Goal: Information Seeking & Learning: Learn about a topic

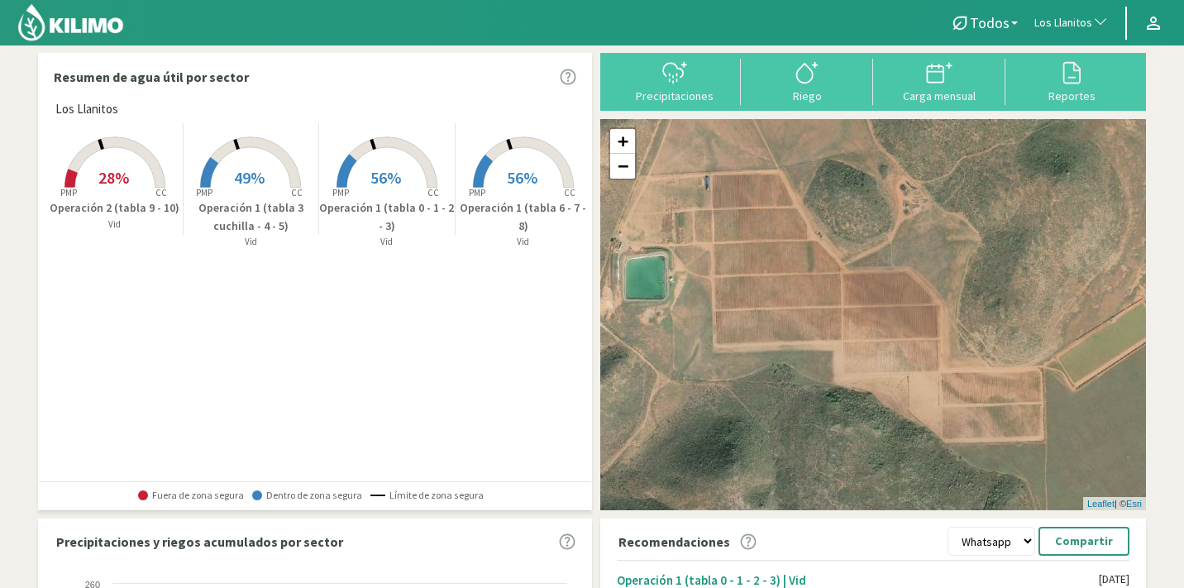
click at [1084, 10] on button "Los Llanitos" at bounding box center [1071, 23] width 91 height 36
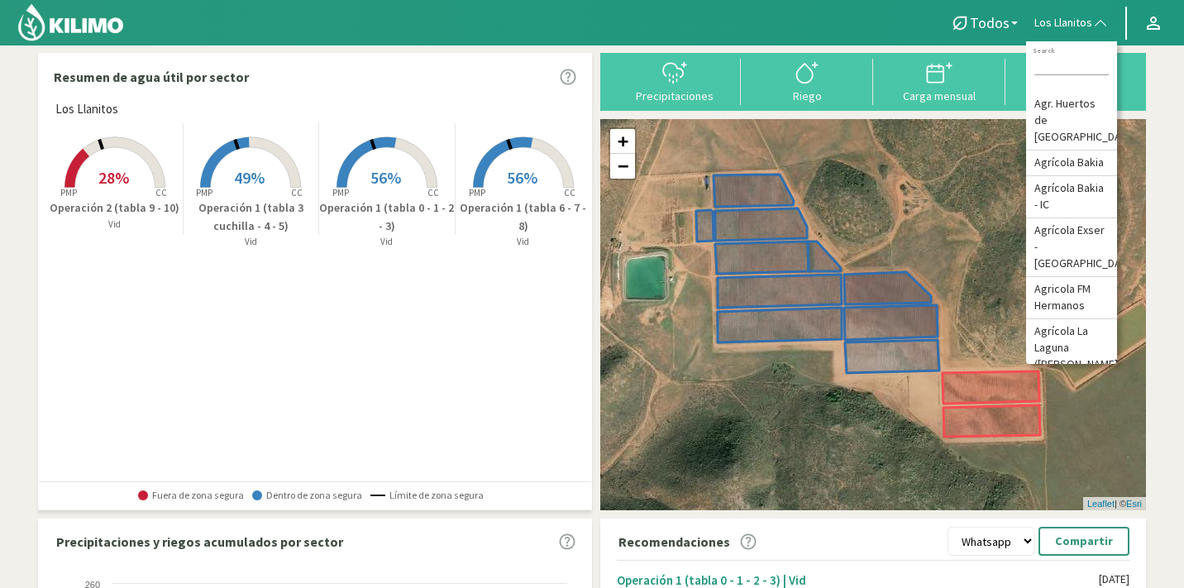
type input "s"
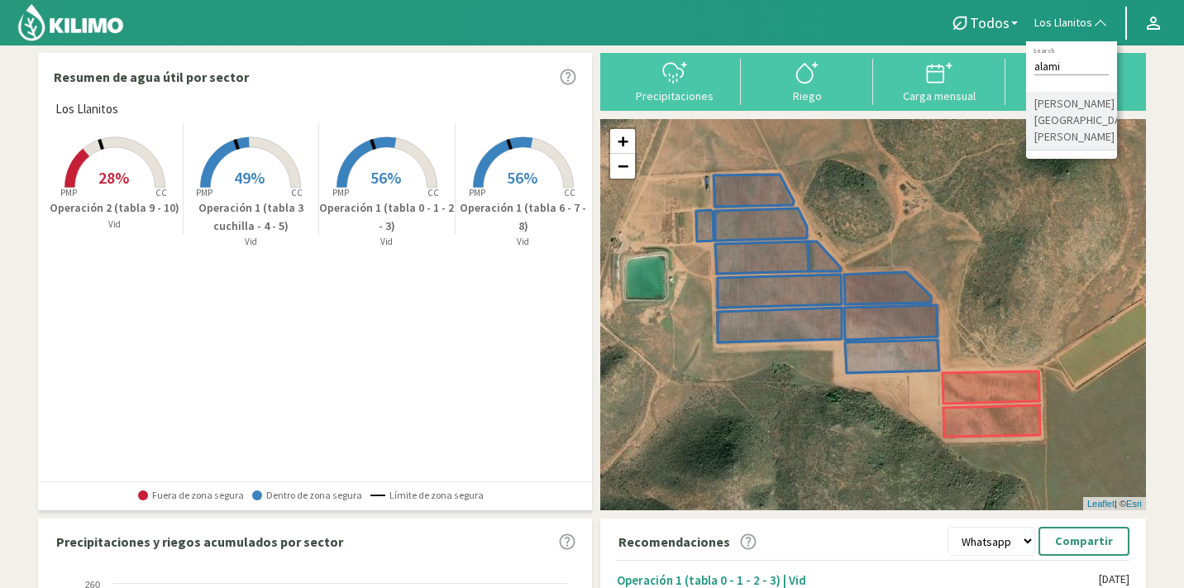
type input "alami"
click at [1070, 102] on li "[PERSON_NAME] [GEOGRAPHIC_DATA][PERSON_NAME]" at bounding box center [1071, 121] width 91 height 59
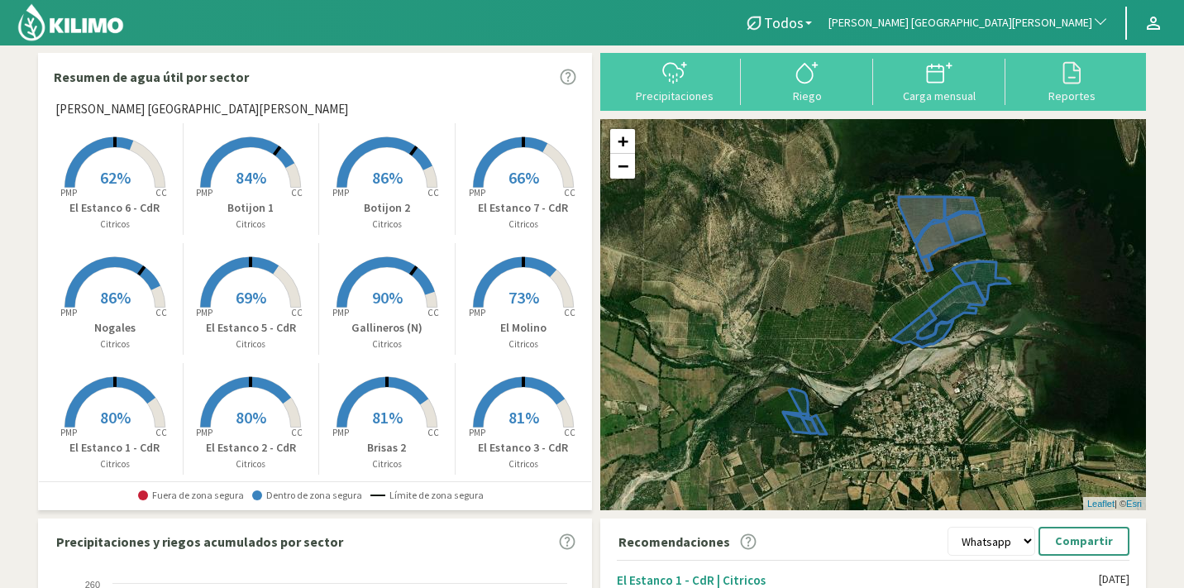
click at [524, 173] on span "66%" at bounding box center [523, 177] width 31 height 21
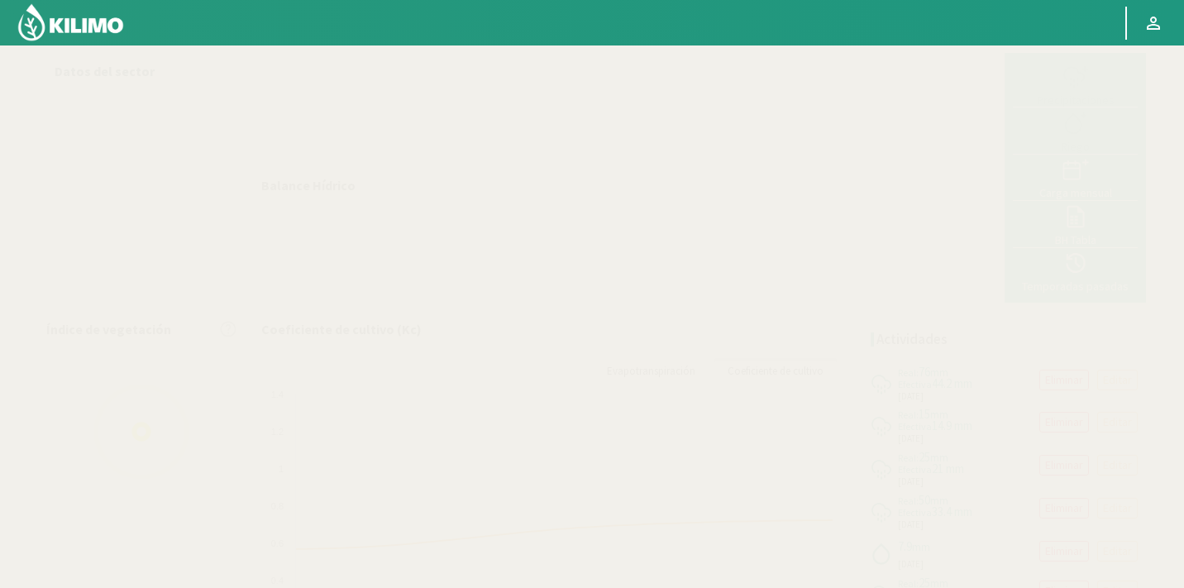
select select "118: Object"
select select "11: Object"
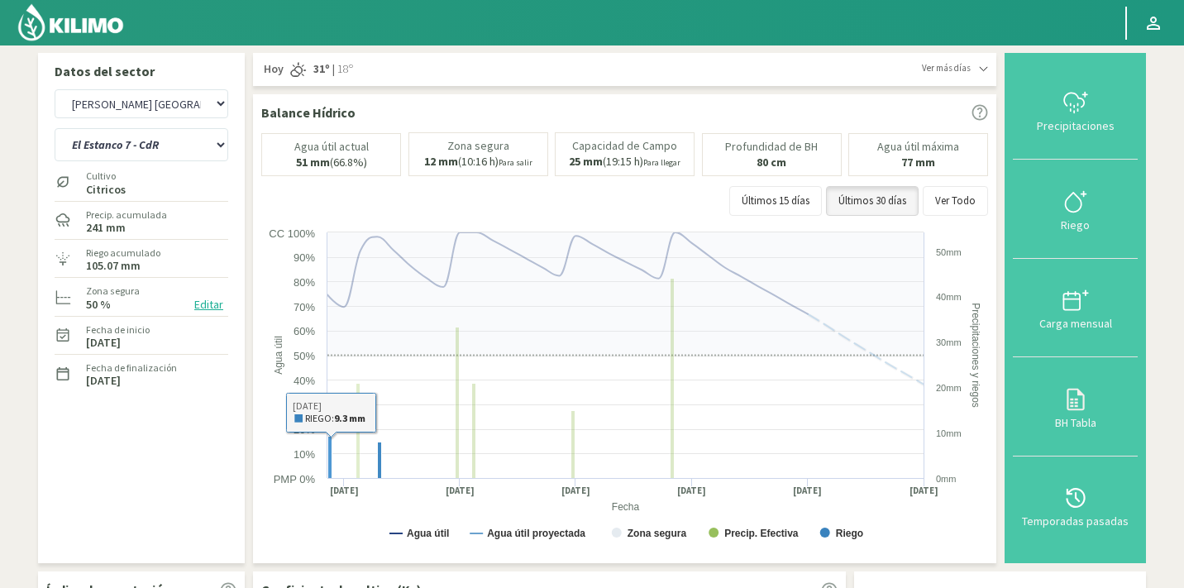
click at [325, 457] on rect at bounding box center [626, 389] width 731 height 331
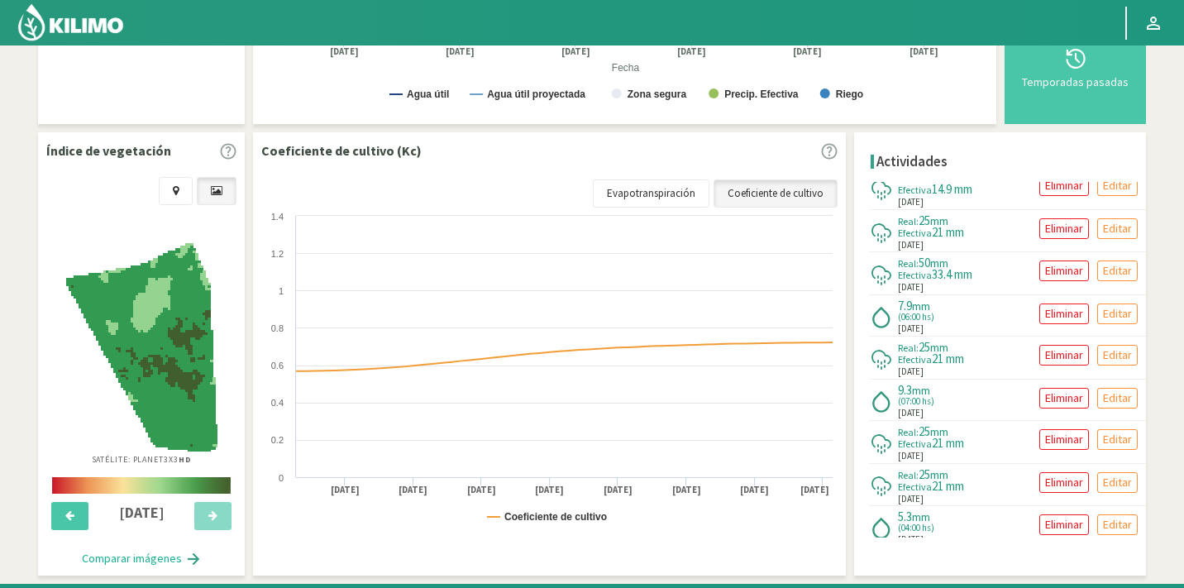
scroll to position [60, 0]
drag, startPoint x: 949, startPoint y: 316, endPoint x: 898, endPoint y: 316, distance: 51.2
click at [898, 316] on div "7.9 mm (06:00 hs) [DATE] Eliminar Editar" at bounding box center [1007, 313] width 277 height 41
click at [934, 317] on span "(06:00 hs)" at bounding box center [916, 315] width 36 height 9
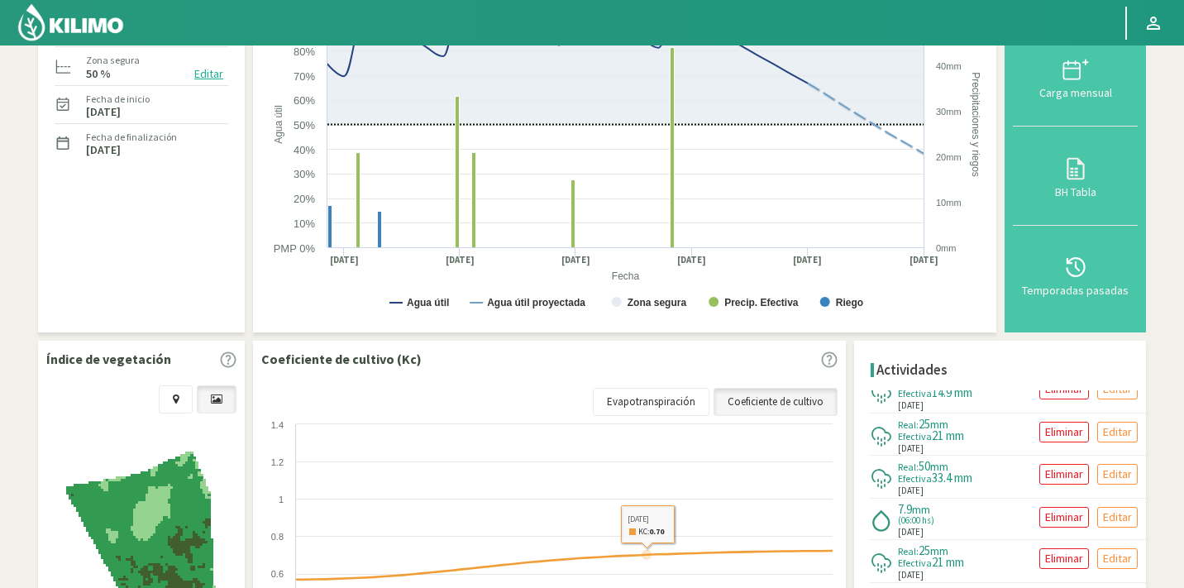
scroll to position [0, 0]
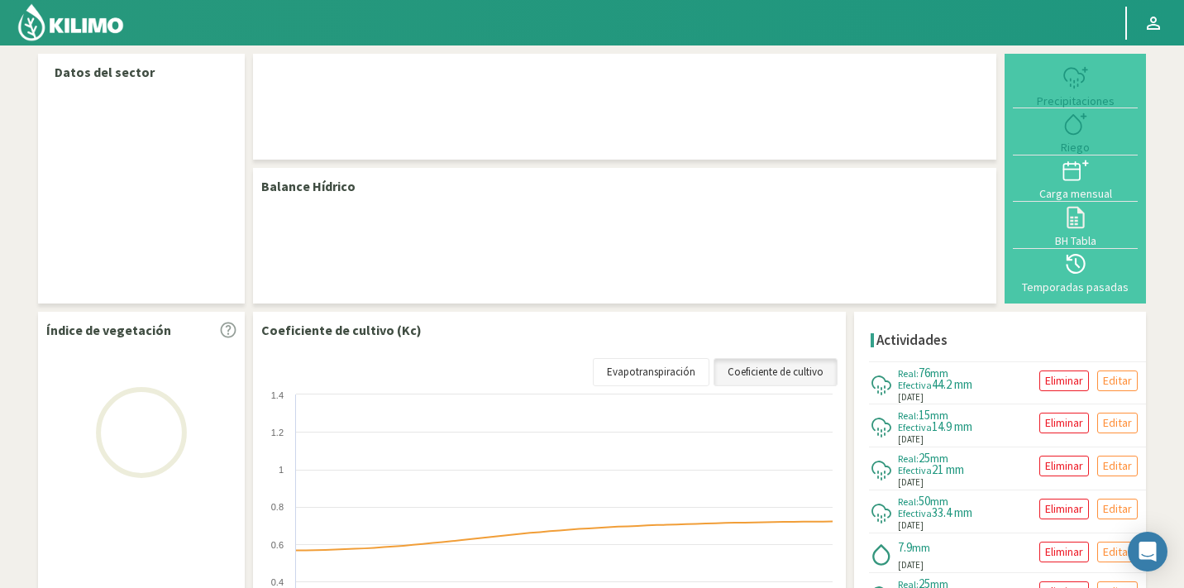
select select "118: Object"
select select "11: Object"
